Goal: Book appointment/travel/reservation

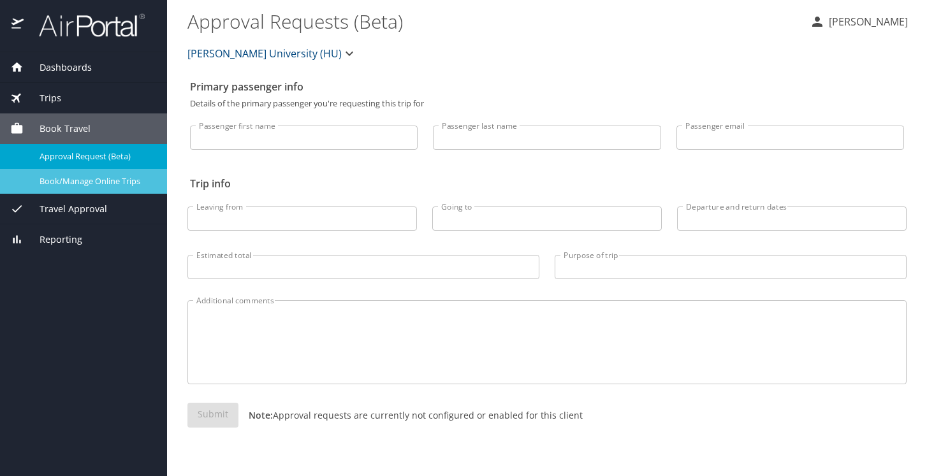
click at [126, 180] on span "Book/Manage Online Trips" at bounding box center [96, 181] width 112 height 12
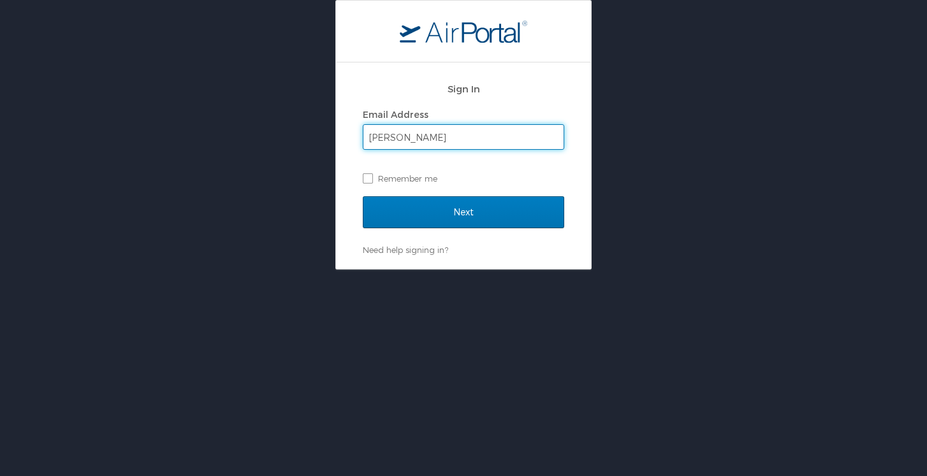
type input "alisha.mcdougal@howard.edu"
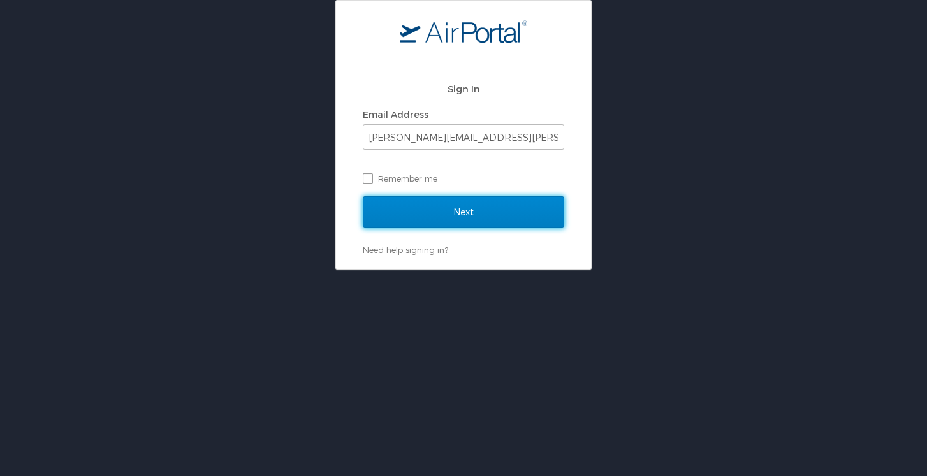
click at [429, 206] on input "Next" at bounding box center [464, 212] width 202 height 32
